Goal: Ask a question

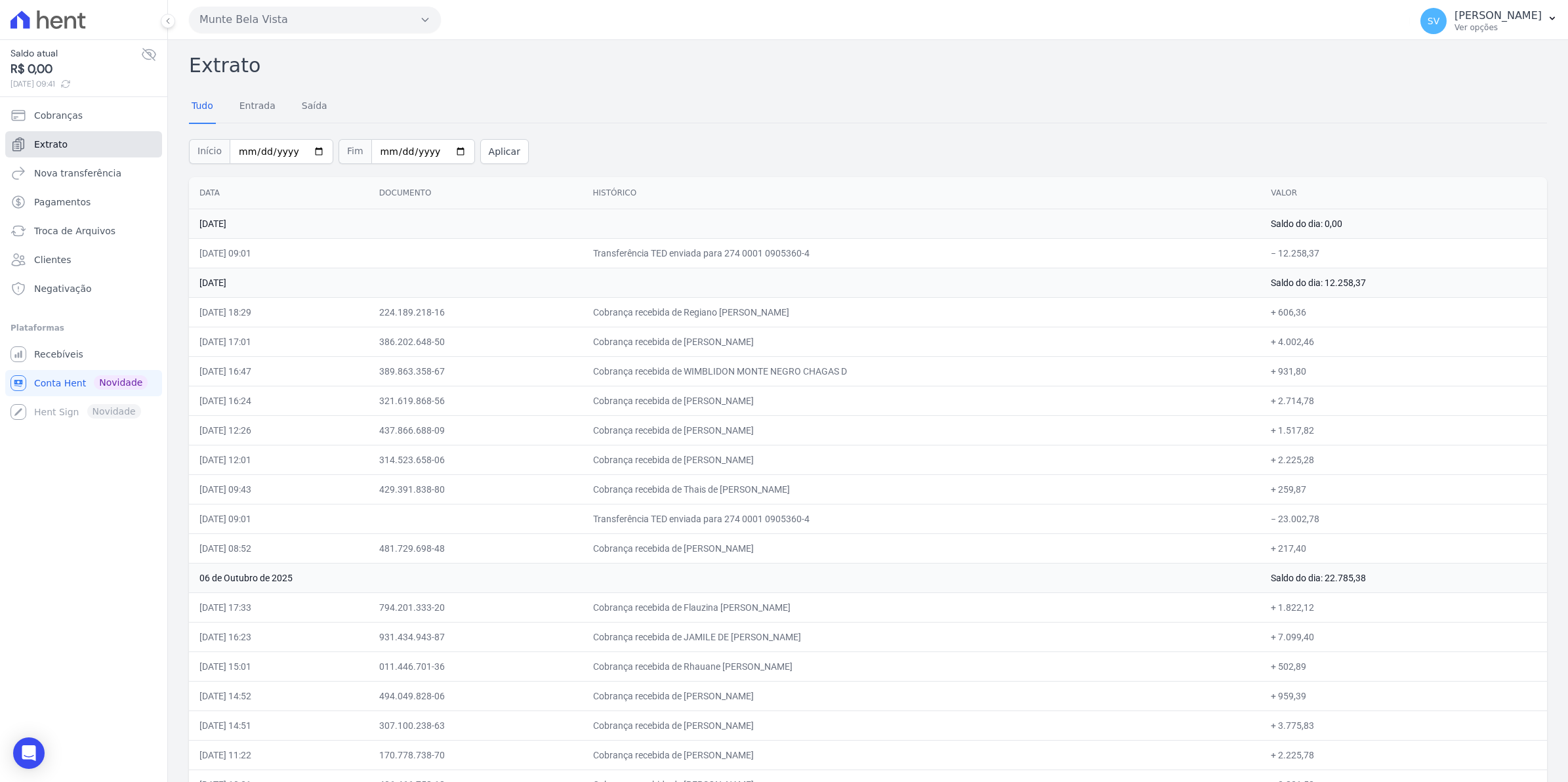
click at [56, 146] on span "Extrato" at bounding box center [51, 145] width 34 height 13
click at [56, 146] on ul "Cobranças Extrato Nova transferência Pagamentos Troca de [GEOGRAPHIC_DATA] Clie…" at bounding box center [83, 201] width 157 height 199
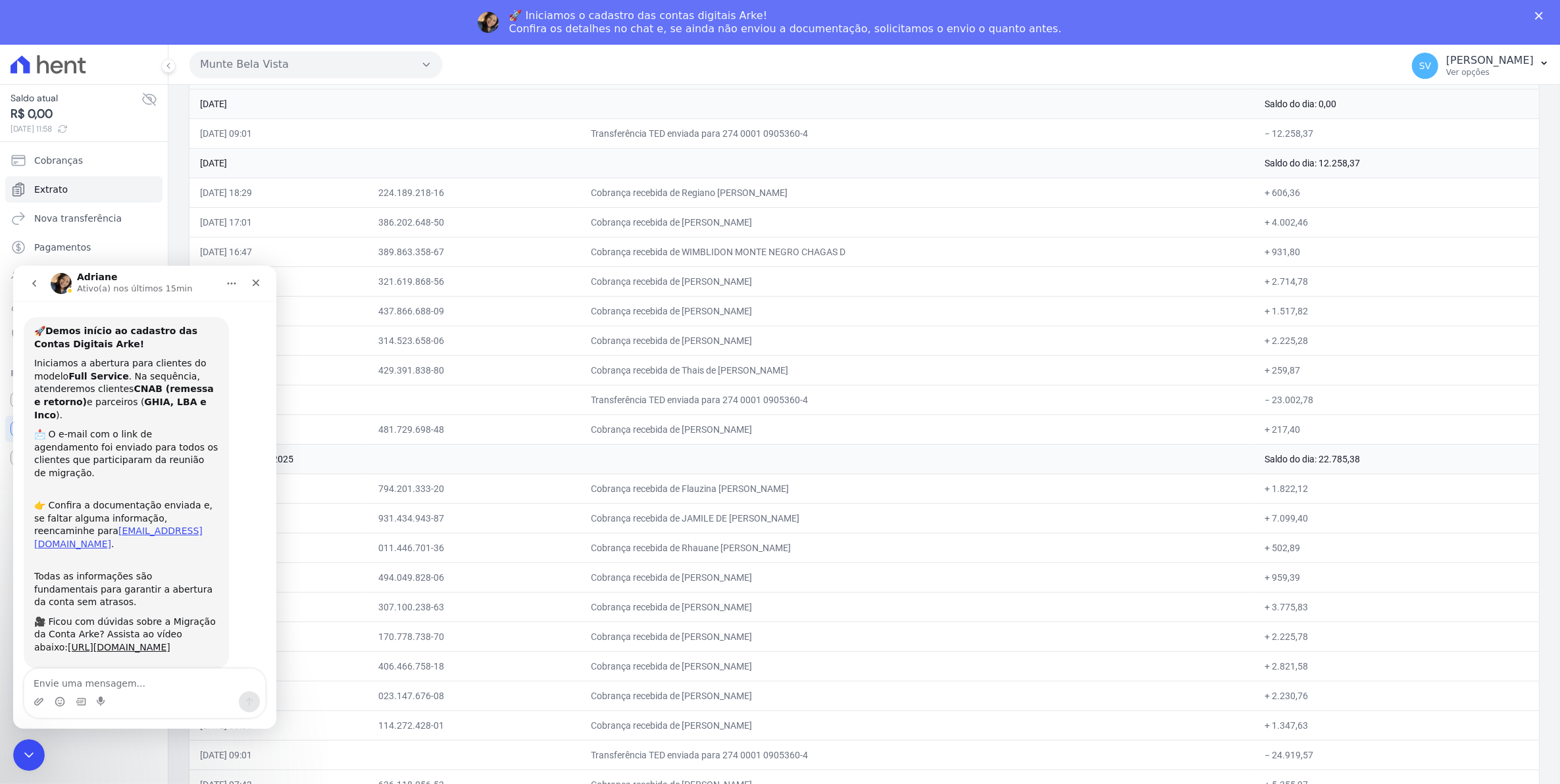
click at [139, 679] on textarea "Envie uma mensagem..." at bounding box center [144, 679] width 241 height 22
type textarea "[PERSON_NAME] dia,"
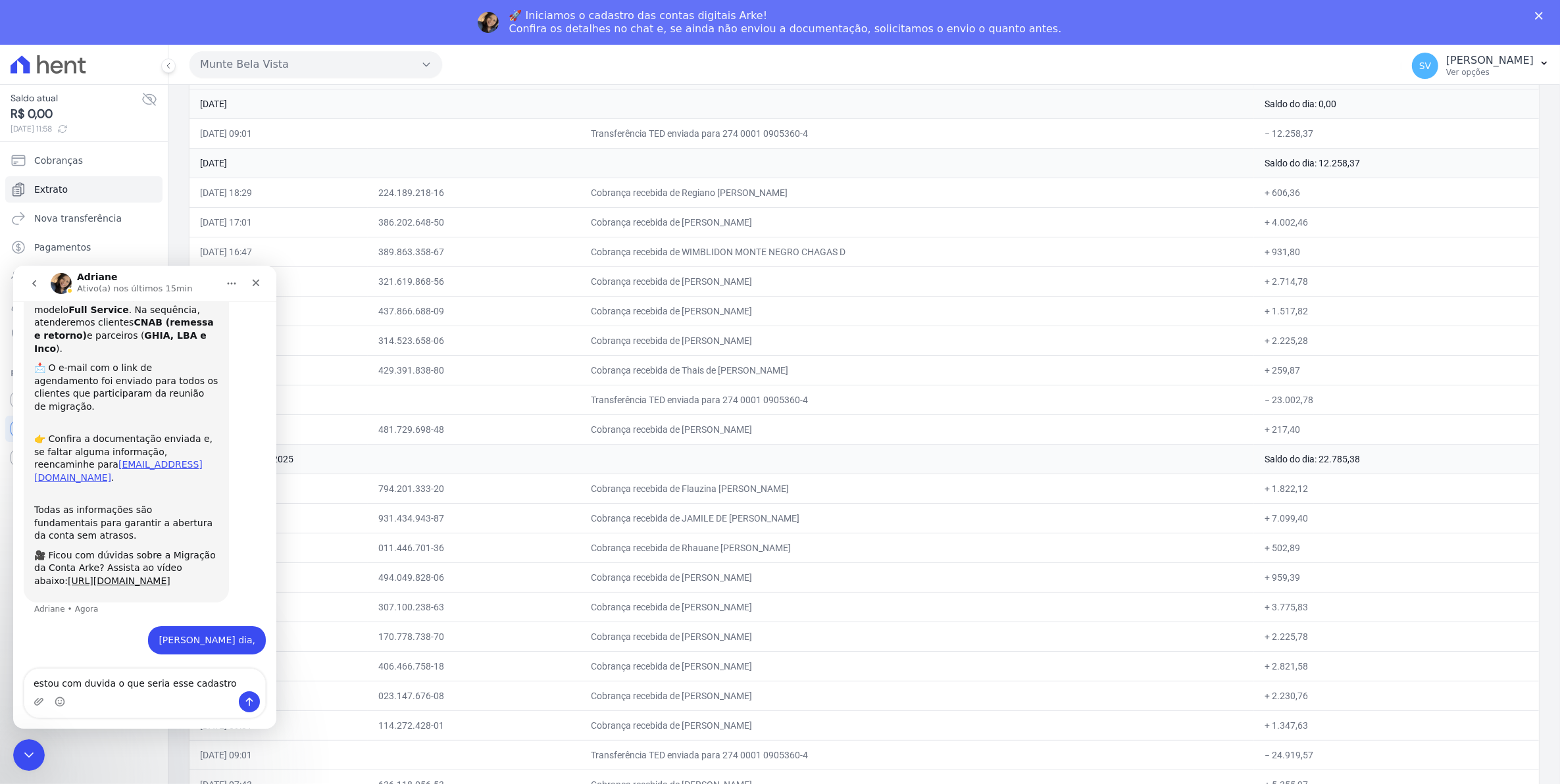
type textarea "estou com duvida o que seria esse cadastro?"
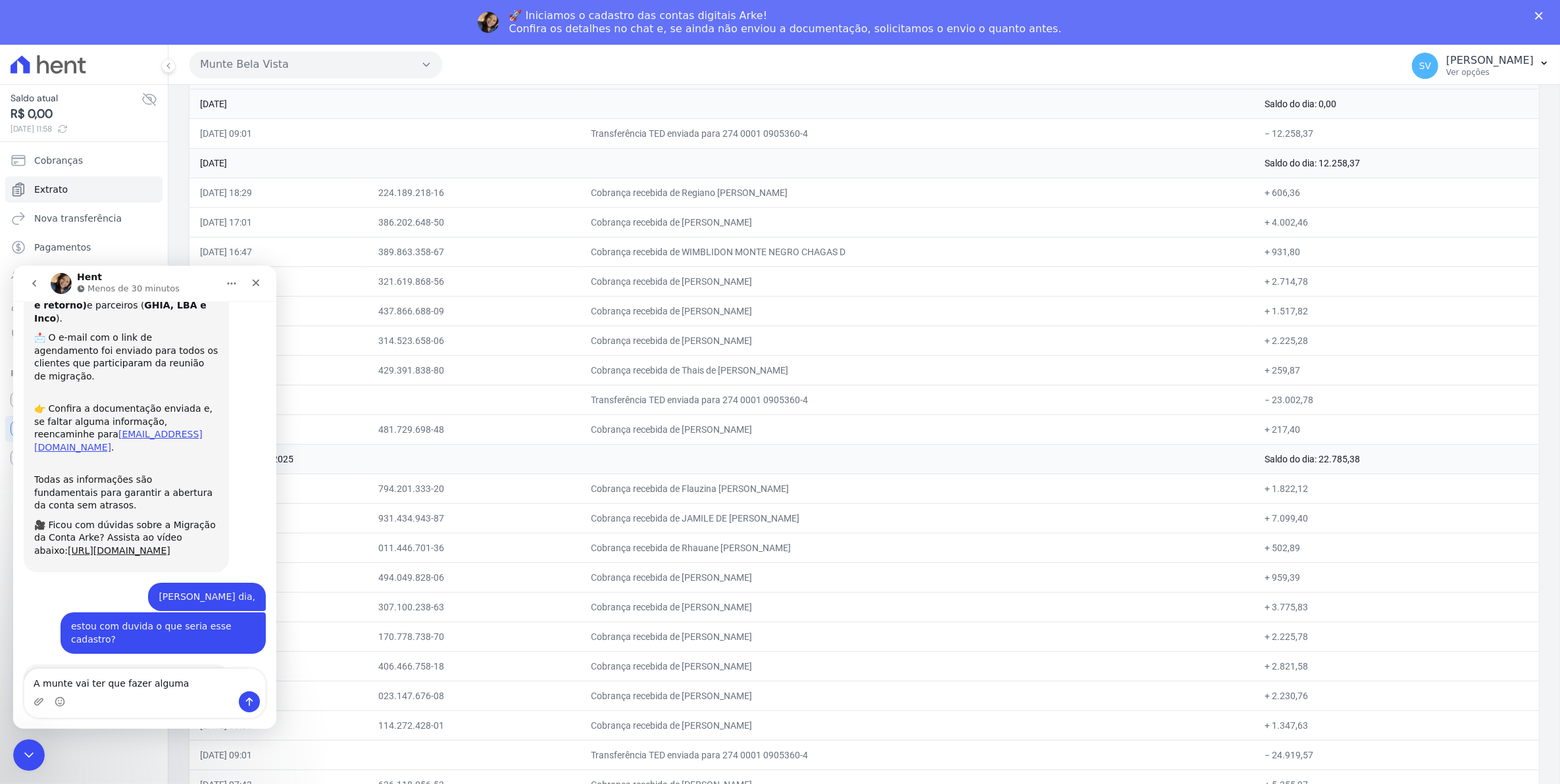
scroll to position [231, 0]
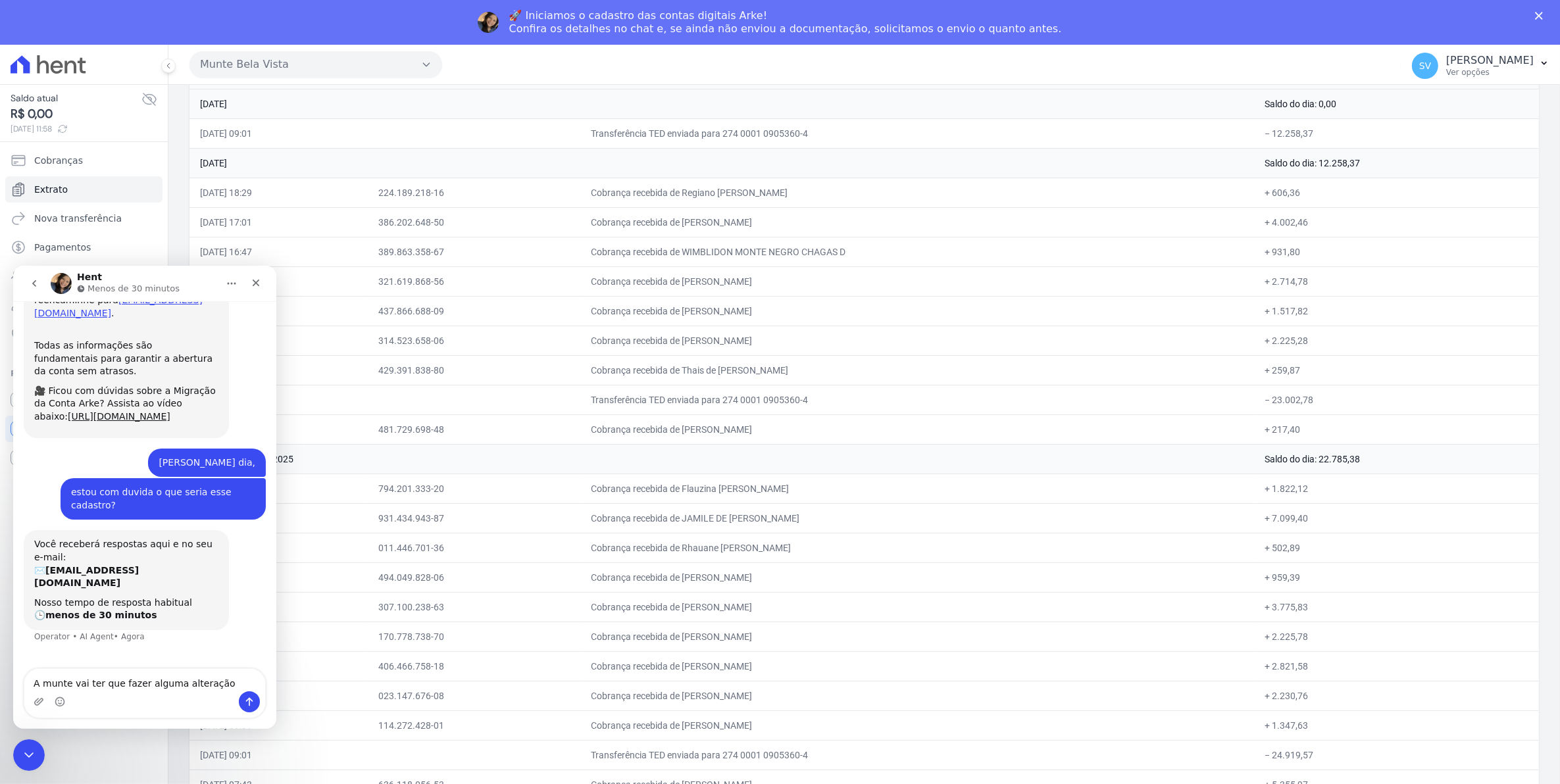
type textarea "A munte vai ter que fazer alguma alteração?"
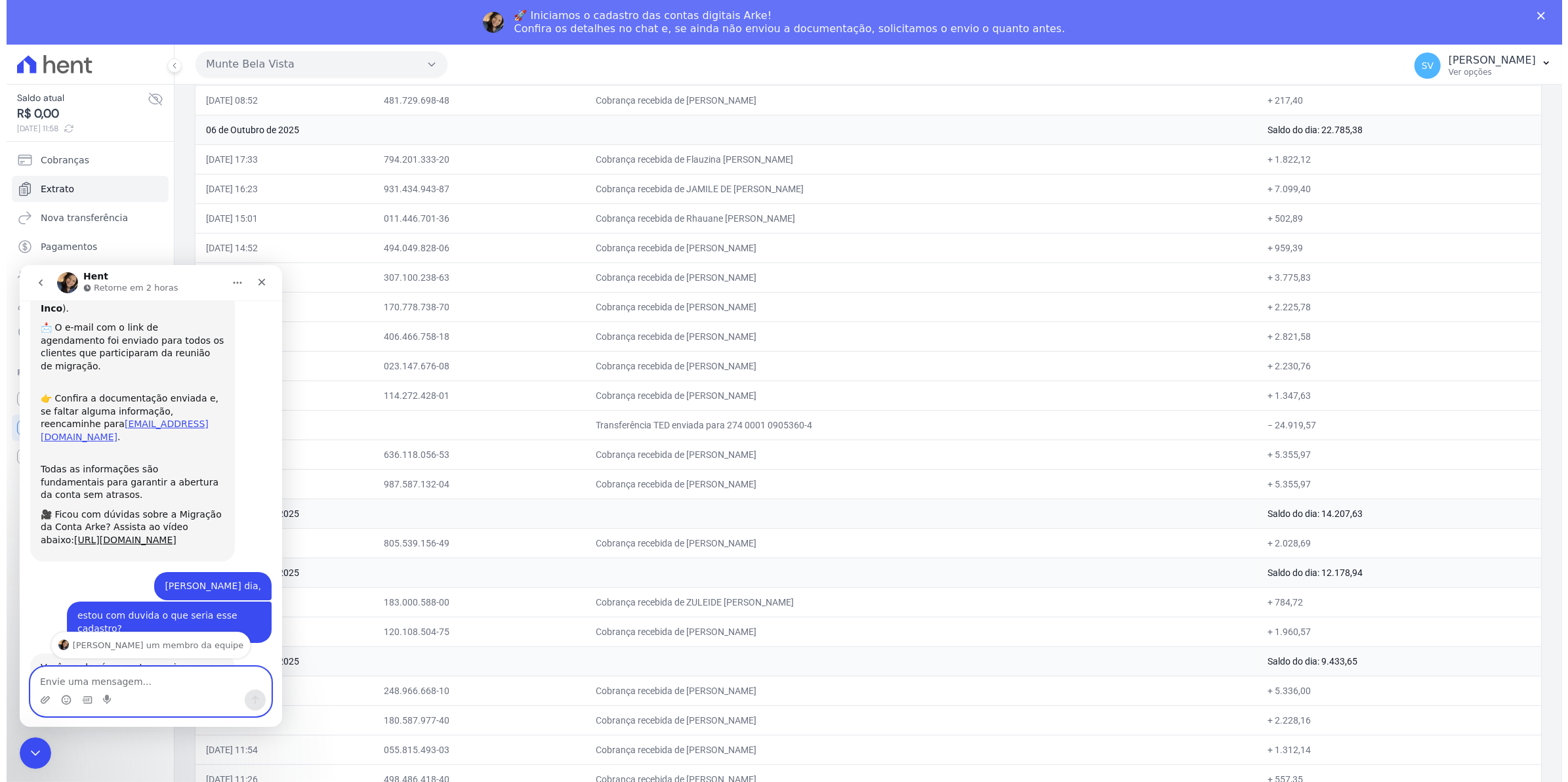
scroll to position [270, 0]
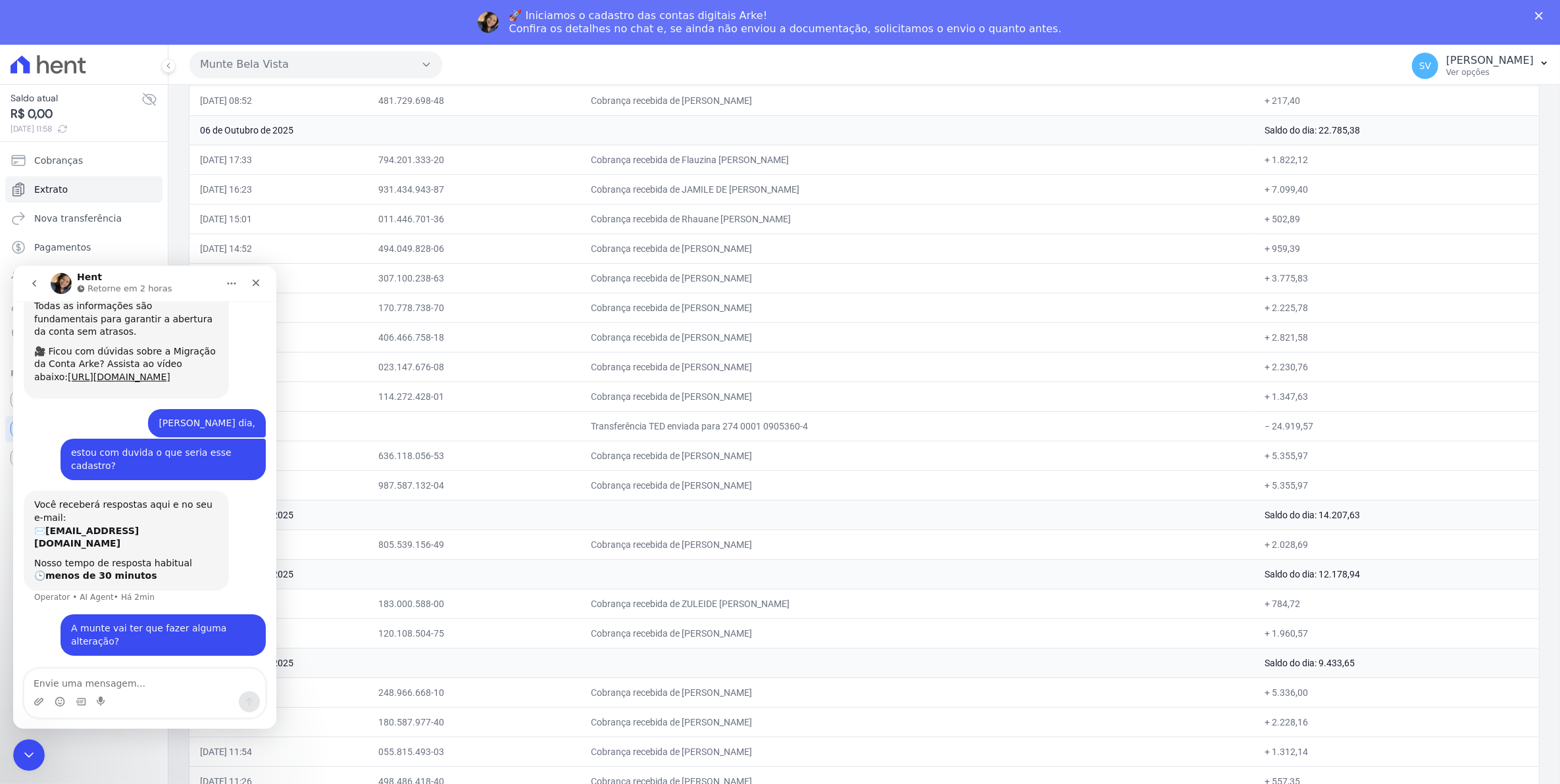
click at [1548, 14] on div "Fechar" at bounding box center [1542, 15] width 13 height 8
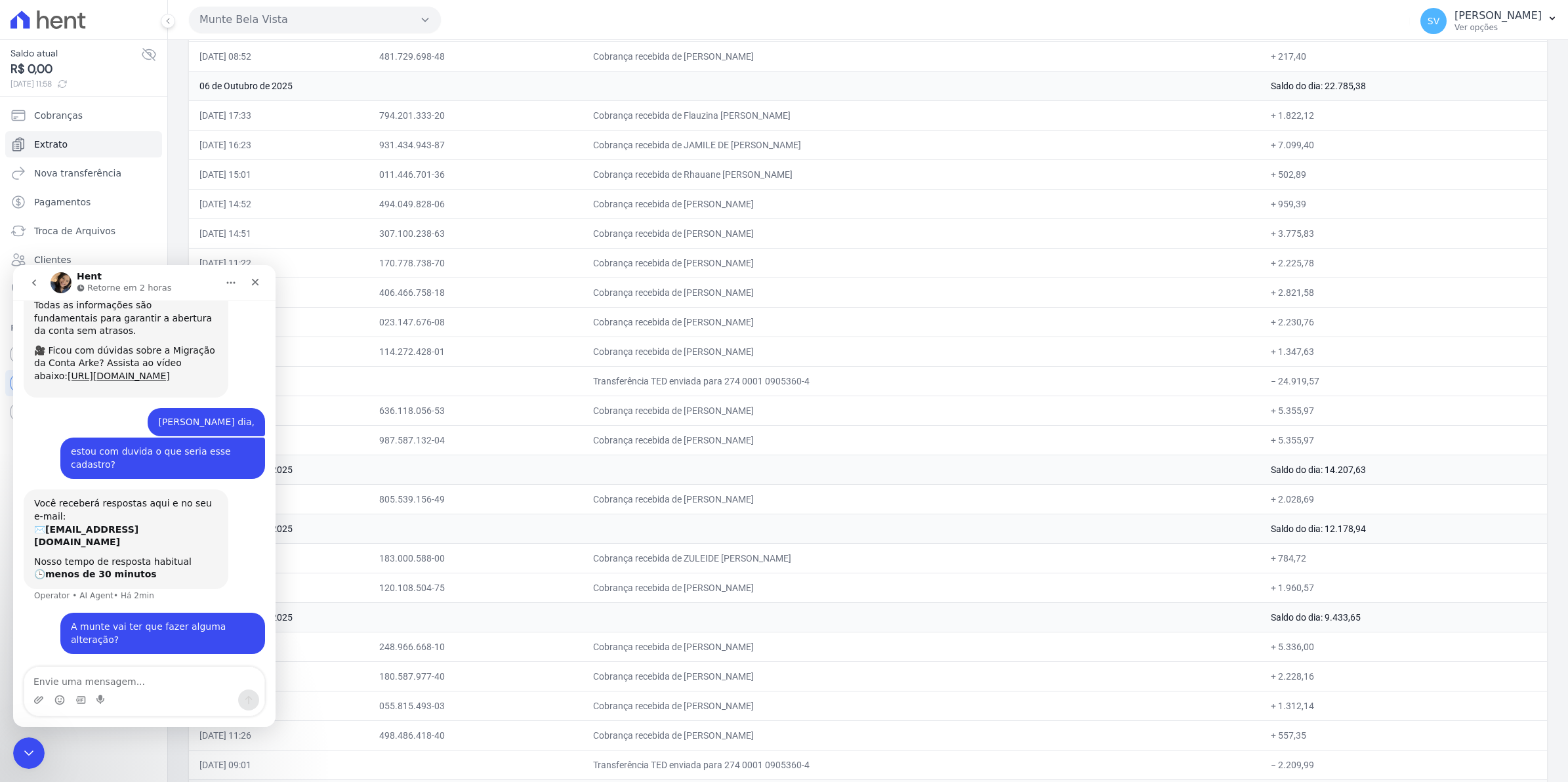
click at [161, 689] on div "Messenger da Intercom" at bounding box center [144, 700] width 240 height 21
click at [159, 681] on textarea "Envie uma mensagem..." at bounding box center [144, 678] width 240 height 22
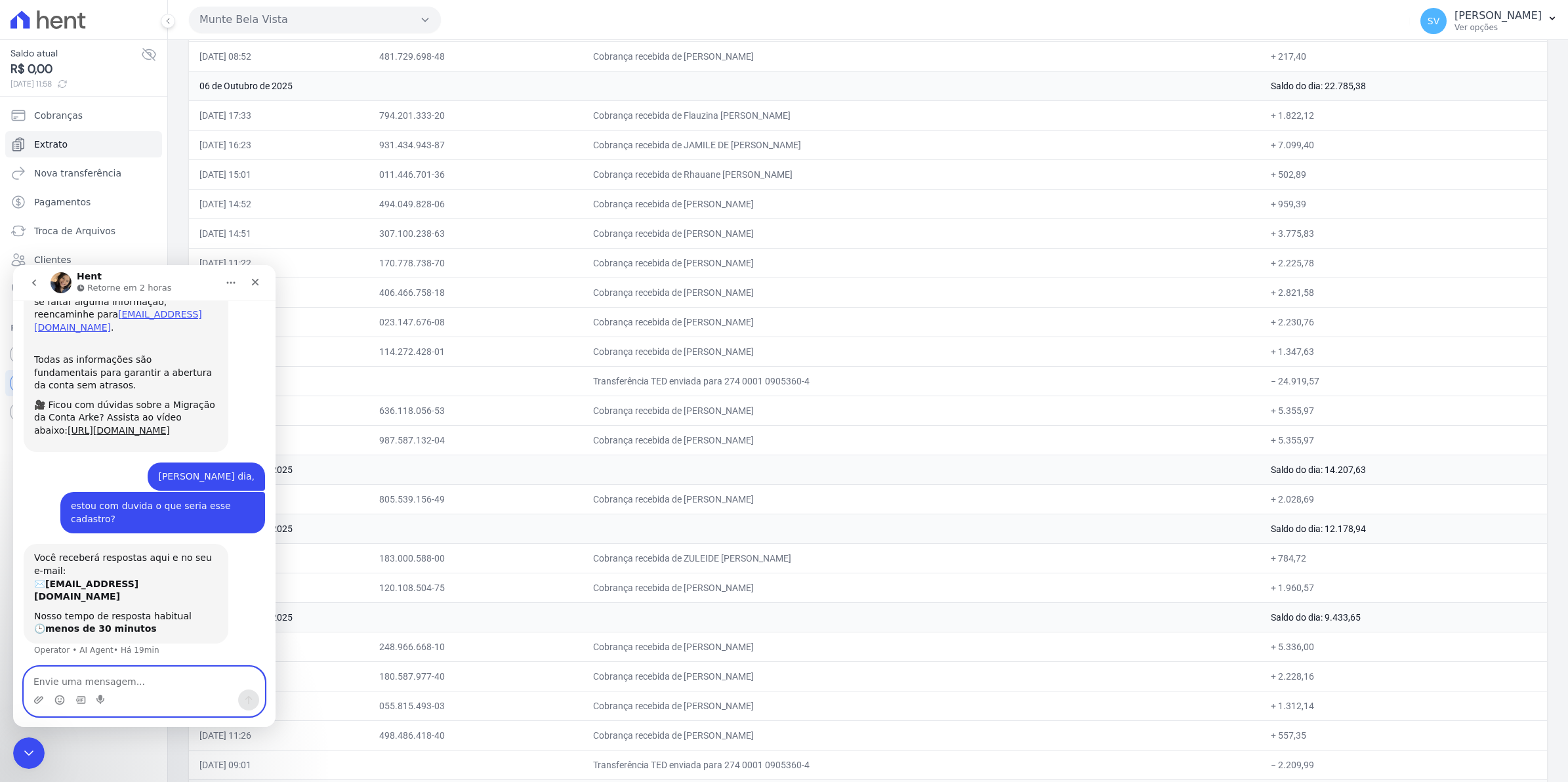
scroll to position [187, 0]
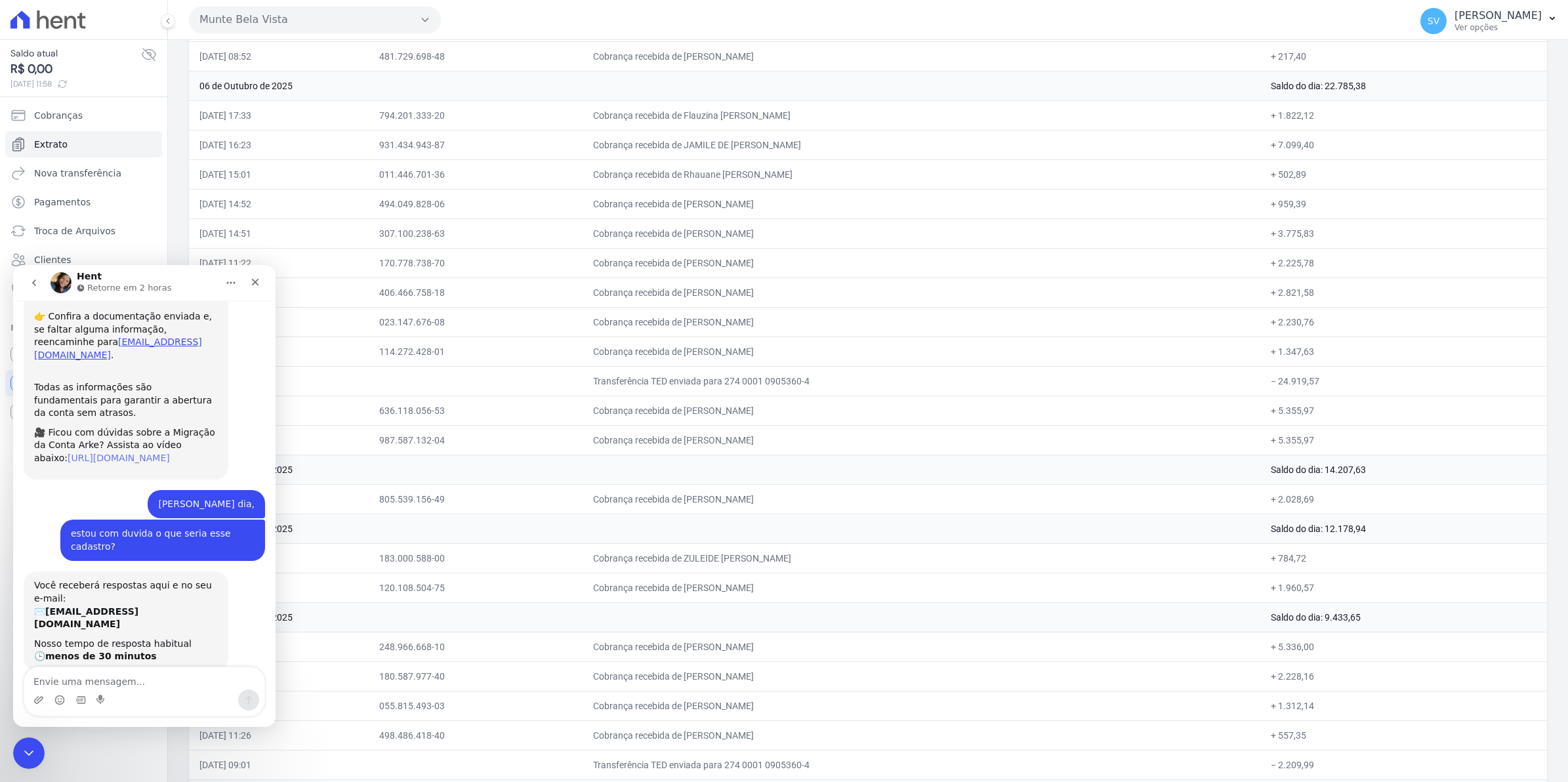
click at [102, 453] on link "[URL][DOMAIN_NAME]" at bounding box center [118, 458] width 102 height 10
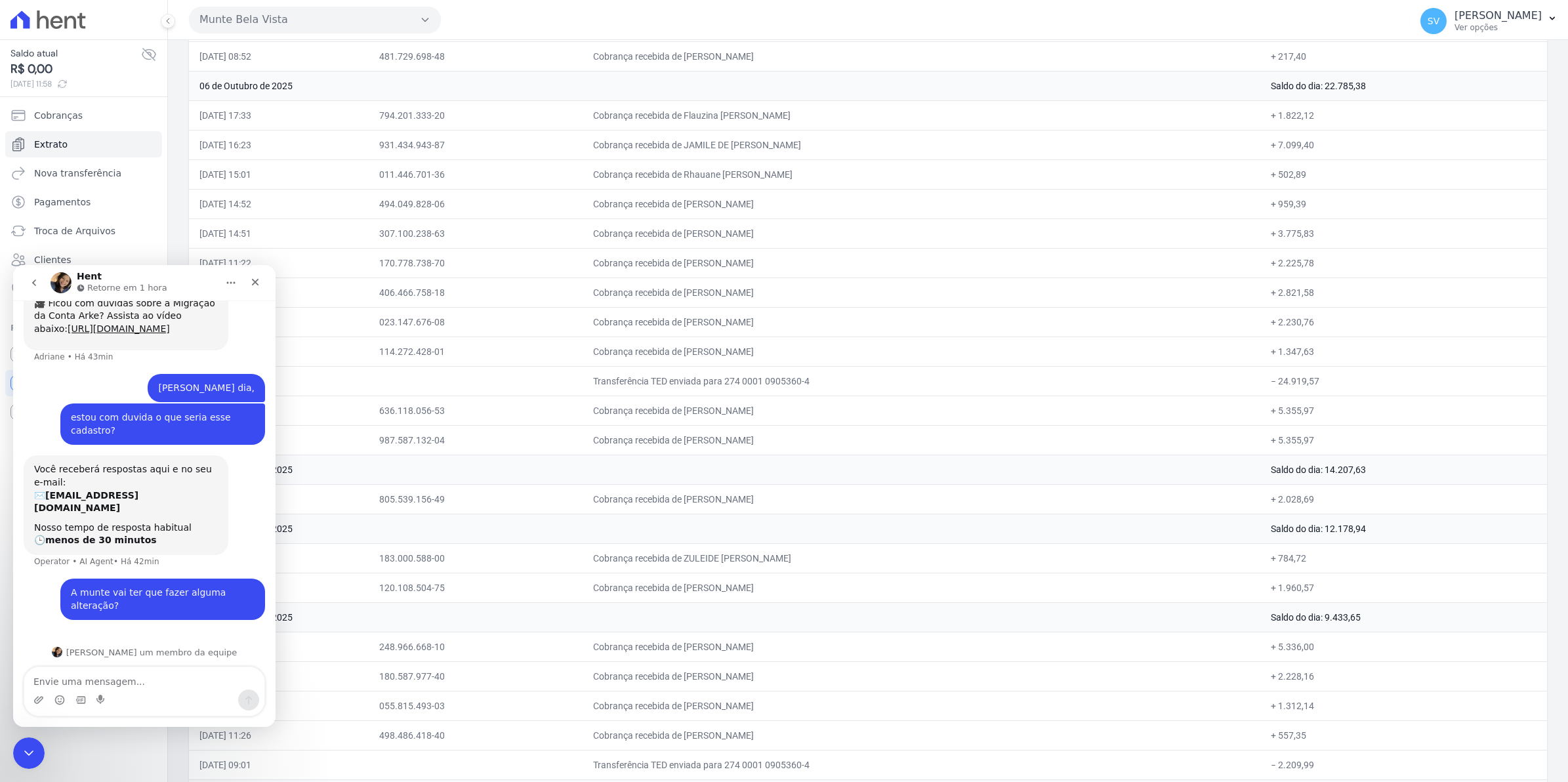
scroll to position [283, 0]
